Goal: Task Accomplishment & Management: Manage account settings

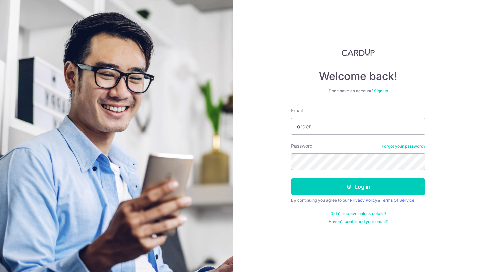
type input "[EMAIL_ADDRESS][DOMAIN_NAME]"
click at [291, 178] on button "Log in" at bounding box center [358, 186] width 134 height 17
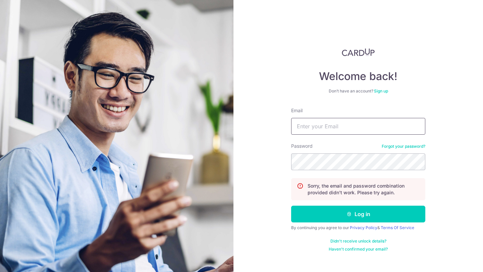
click at [361, 129] on input "Email" at bounding box center [358, 126] width 134 height 17
type input "orders@soicoco.com"
click at [291, 206] on button "Log in" at bounding box center [358, 214] width 134 height 17
click at [343, 131] on input "Email" at bounding box center [358, 126] width 134 height 17
type input "sales.soicoco@Gmail.com"
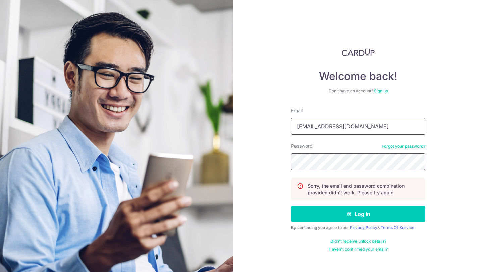
click at [291, 206] on button "Log in" at bounding box center [358, 214] width 134 height 17
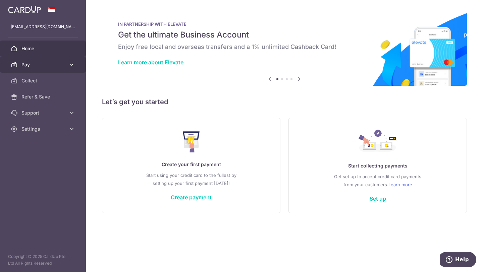
click at [39, 68] on span "Pay" at bounding box center [43, 64] width 44 height 7
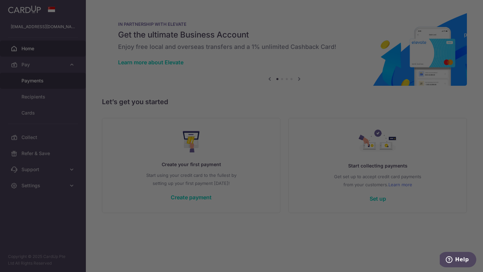
click at [45, 83] on div at bounding box center [243, 137] width 487 height 275
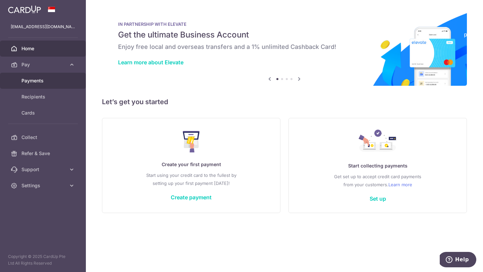
click at [42, 85] on link "Payments" at bounding box center [43, 81] width 86 height 16
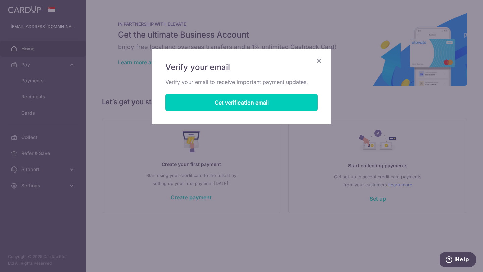
click at [315, 61] on icon "Close" at bounding box center [319, 60] width 8 height 8
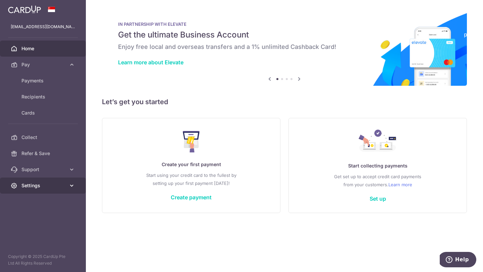
click at [27, 186] on span "Settings" at bounding box center [43, 185] width 44 height 7
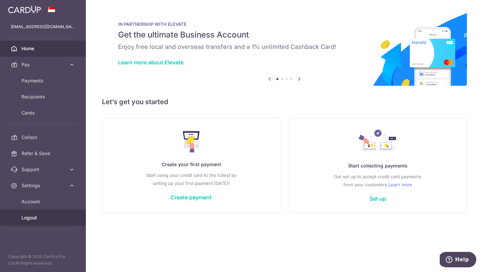
click at [27, 223] on link "Logout" at bounding box center [43, 218] width 86 height 16
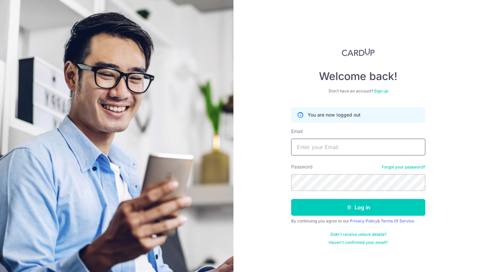
click at [334, 154] on input "Email" at bounding box center [358, 147] width 134 height 17
type input "[EMAIL_ADDRESS][DOMAIN_NAME]"
click at [291, 199] on button "Log in" at bounding box center [358, 207] width 134 height 17
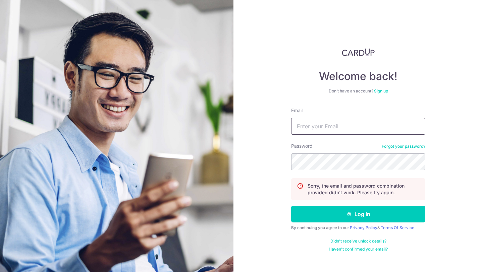
click at [317, 123] on input "Email" at bounding box center [358, 126] width 134 height 17
type input "[EMAIL_ADDRESS][DOMAIN_NAME]"
click at [291, 206] on button "Log in" at bounding box center [358, 214] width 134 height 17
click at [311, 126] on input "Email" at bounding box center [358, 126] width 134 height 17
type input "[EMAIL_ADDRESS][DOMAIN_NAME]"
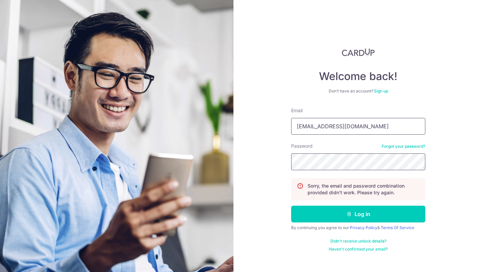
click at [291, 206] on button "Log in" at bounding box center [358, 214] width 134 height 17
click at [330, 126] on input "Email" at bounding box center [358, 126] width 134 height 17
type input "sales.soicoco@Gmail.com"
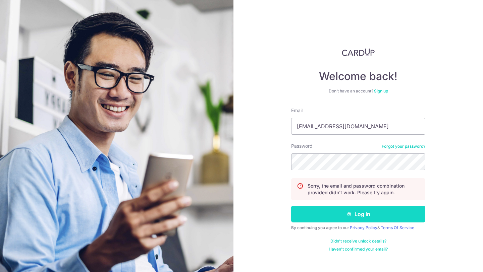
click at [326, 214] on button "Log in" at bounding box center [358, 214] width 134 height 17
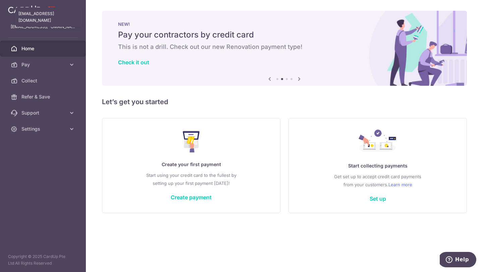
click at [51, 23] on p "sales.soicoco@gmail.com" at bounding box center [43, 26] width 64 height 7
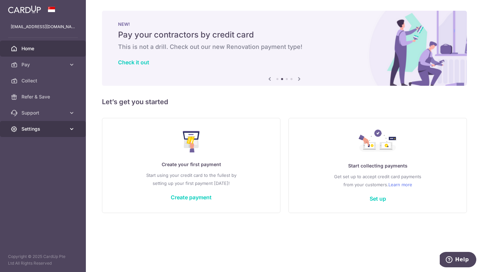
click at [54, 136] on link "Settings" at bounding box center [43, 129] width 86 height 16
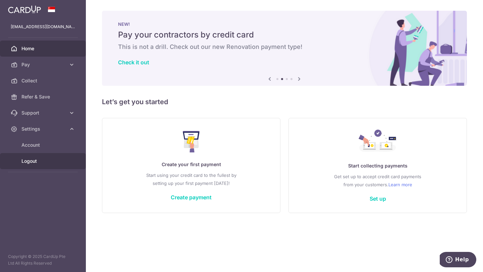
click at [39, 166] on link "Logout" at bounding box center [43, 161] width 86 height 16
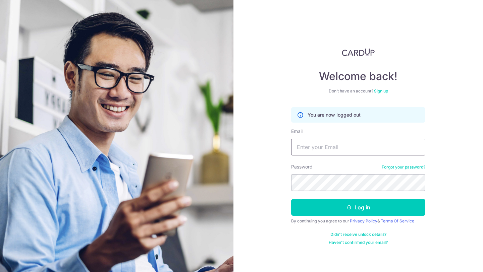
click at [311, 149] on input "Email" at bounding box center [358, 147] width 134 height 17
type input "[EMAIL_ADDRESS][DOMAIN_NAME]"
click at [291, 199] on button "Log in" at bounding box center [358, 207] width 134 height 17
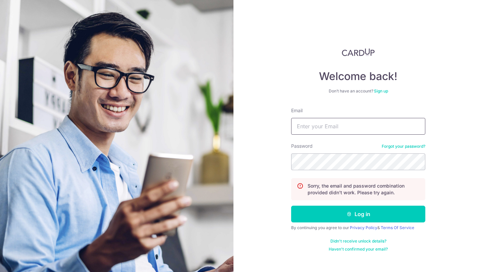
click at [333, 130] on input "Email" at bounding box center [358, 126] width 134 height 17
type input "[EMAIL_ADDRESS][DOMAIN_NAME]"
click at [291, 206] on button "Log in" at bounding box center [358, 214] width 134 height 17
click at [305, 127] on input "Email" at bounding box center [358, 126] width 134 height 17
click at [319, 125] on input "Email" at bounding box center [358, 126] width 134 height 17
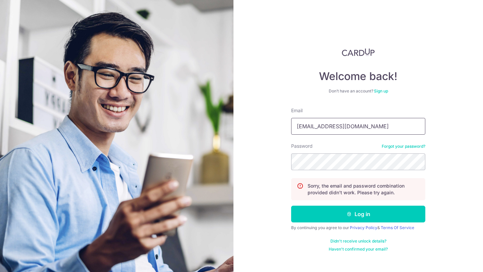
type input "orders@soicoco.com"
click at [291, 206] on button "Log in" at bounding box center [358, 214] width 134 height 17
click at [305, 120] on input "Email" at bounding box center [358, 126] width 134 height 17
type input "[EMAIL_ADDRESS][DOMAIN_NAME]"
click at [291, 206] on button "Log in" at bounding box center [358, 214] width 134 height 17
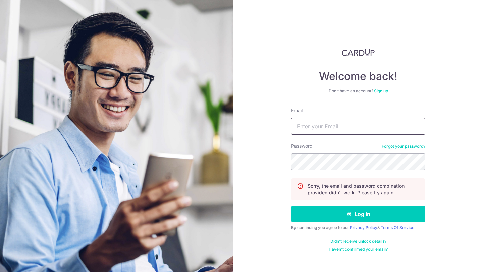
click at [311, 127] on input "Email" at bounding box center [358, 126] width 134 height 17
